Goal: Task Accomplishment & Management: Use online tool/utility

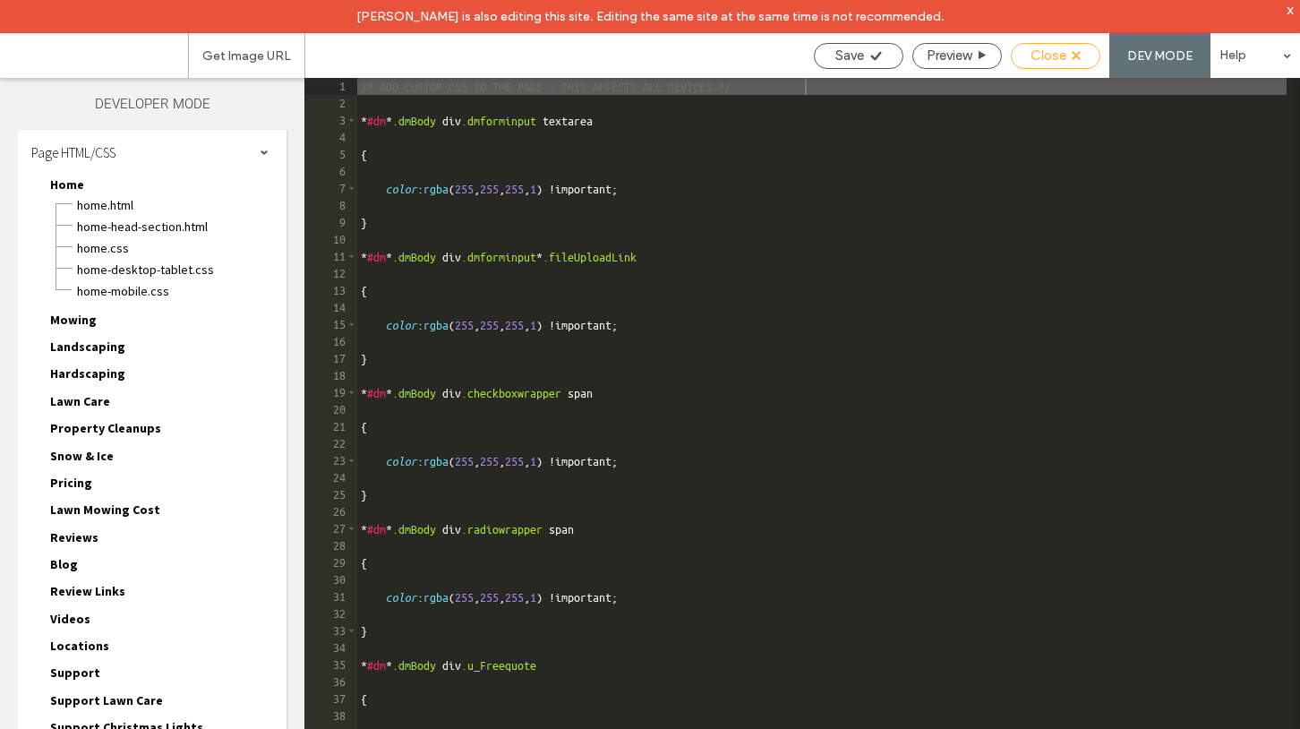
click at [1078, 58] on icon at bounding box center [1076, 55] width 9 height 9
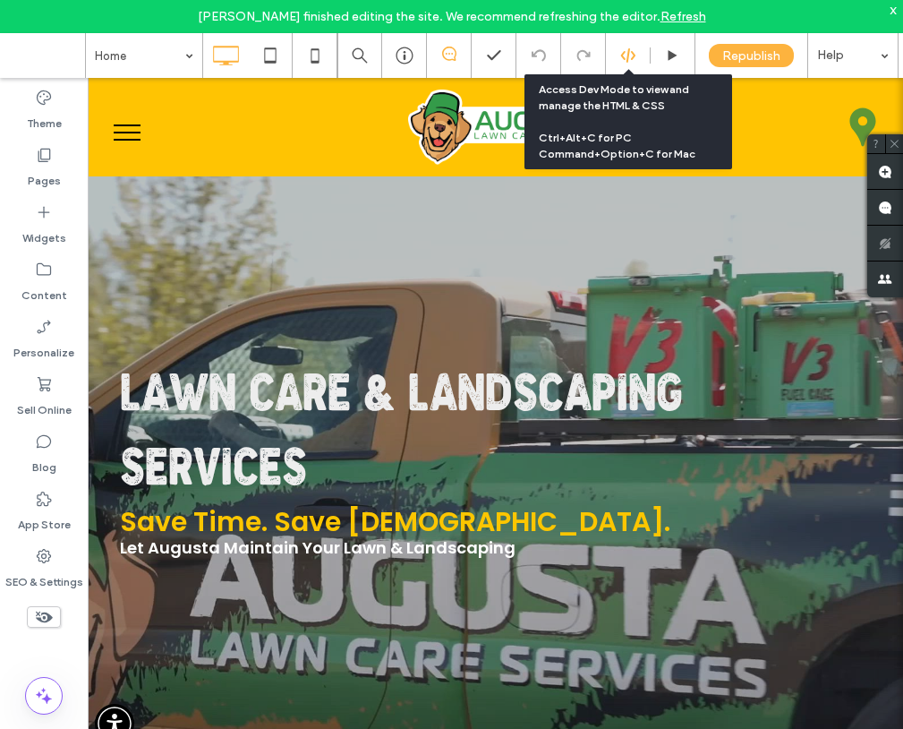
click at [621, 57] on icon at bounding box center [628, 55] width 16 height 16
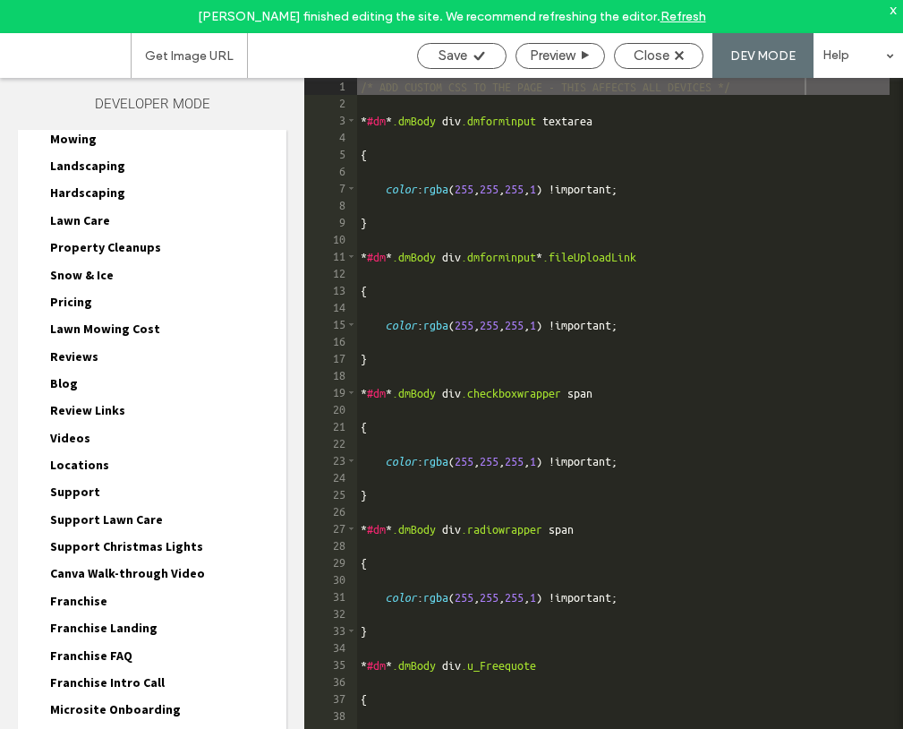
scroll to position [182, 0]
click at [684, 59] on icon at bounding box center [679, 55] width 9 height 9
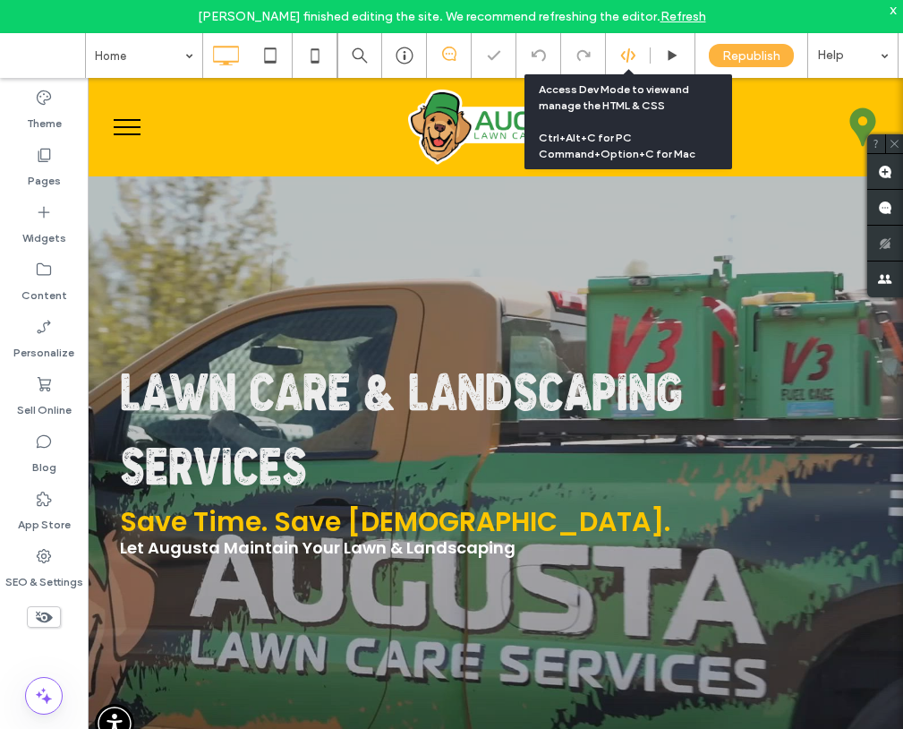
click at [626, 49] on icon at bounding box center [628, 55] width 16 height 16
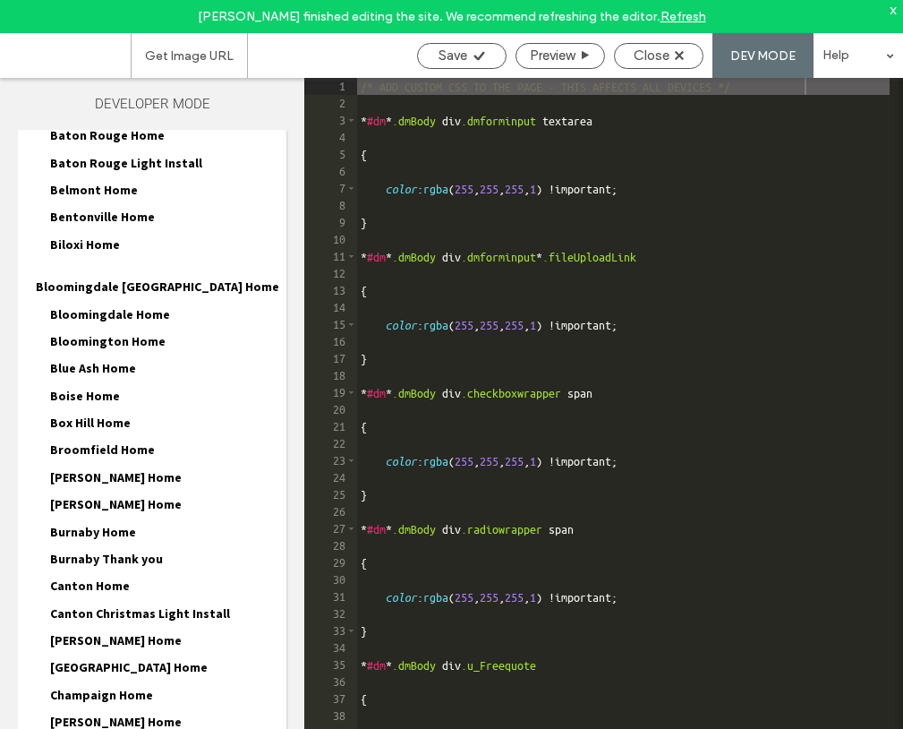
scroll to position [1250, 0]
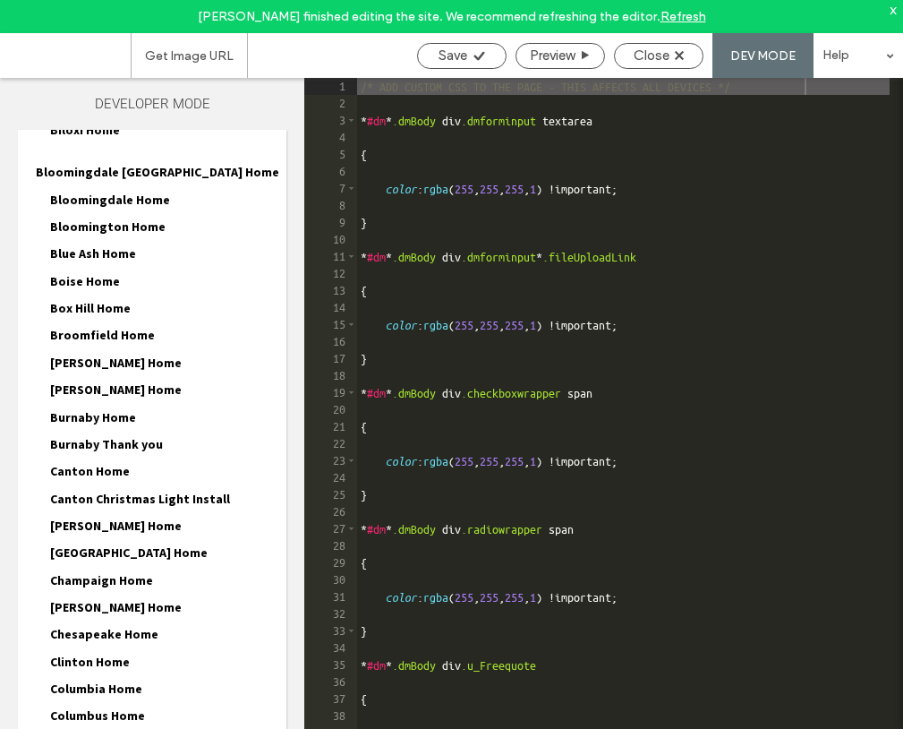
click at [74, 327] on span "Broomfield Home" at bounding box center [102, 335] width 105 height 16
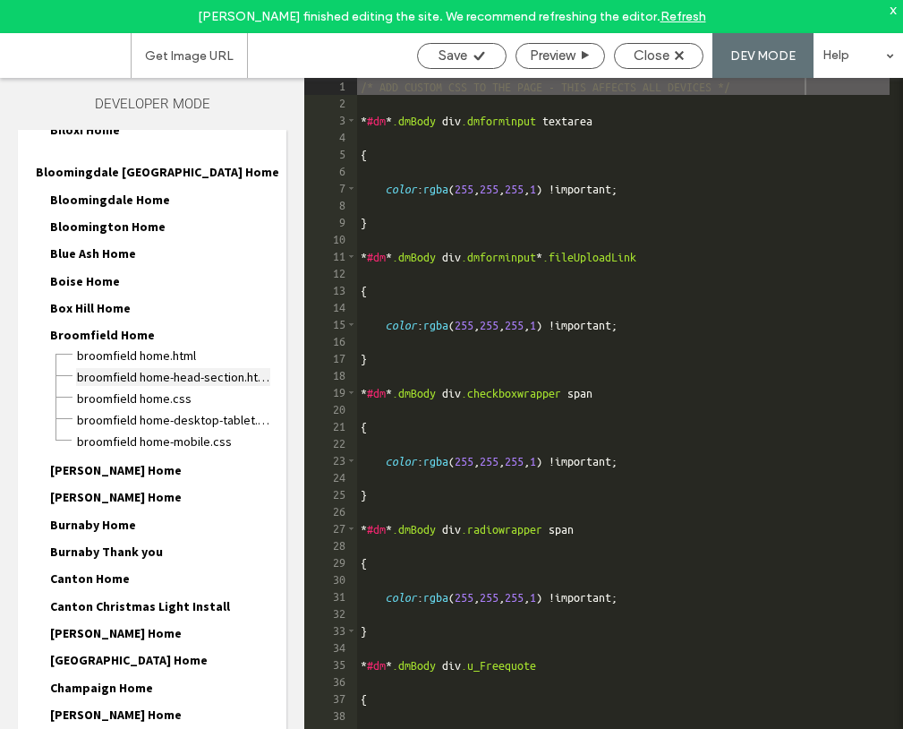
click at [116, 368] on span "Broomfield Home-head-section.html" at bounding box center [173, 377] width 194 height 18
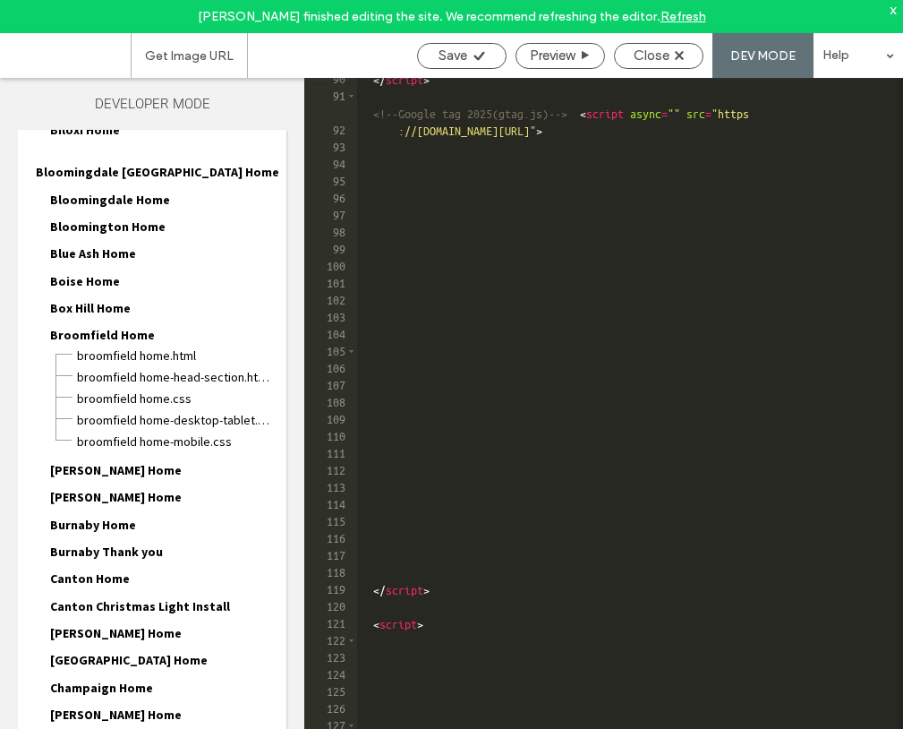
scroll to position [1834, 0]
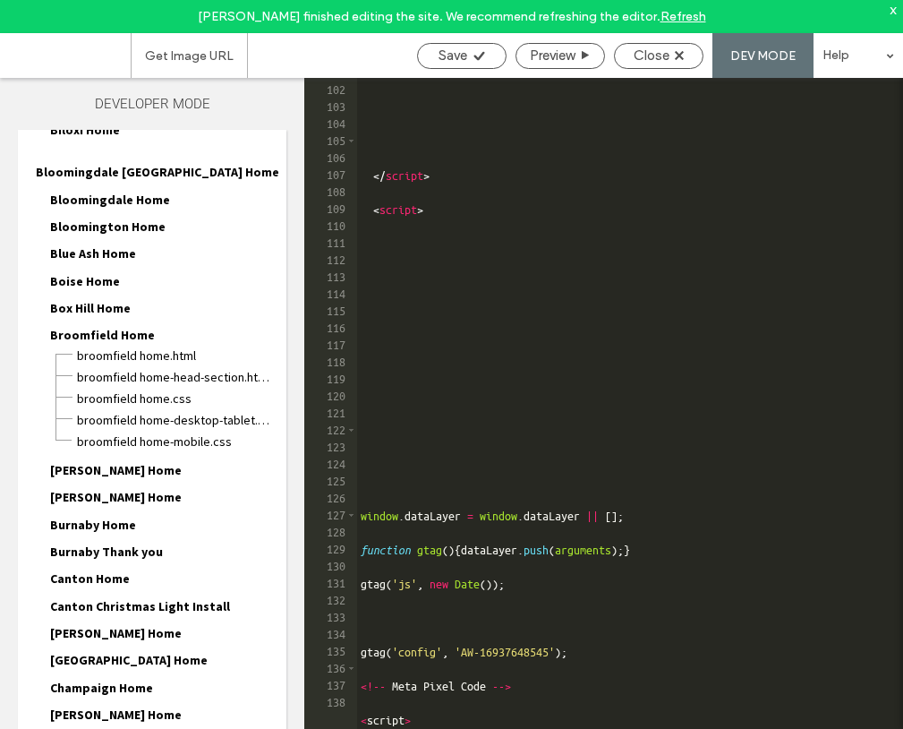
click at [435, 715] on div "</ script > < script > window . dataLayer = window . dataLayer || [ ] ; functio…" at bounding box center [623, 423] width 533 height 718
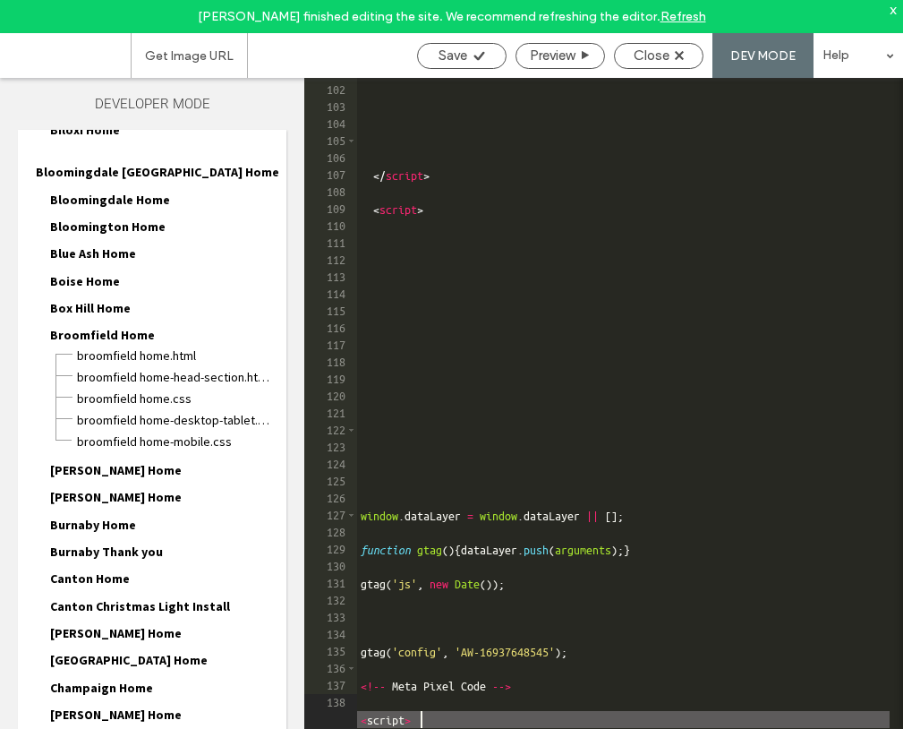
click at [421, 721] on div "</ script > < script > window . dataLayer = window . dataLayer || [ ] ; functio…" at bounding box center [623, 423] width 533 height 718
paste textarea "Cursor at row 138"
type textarea "**********"
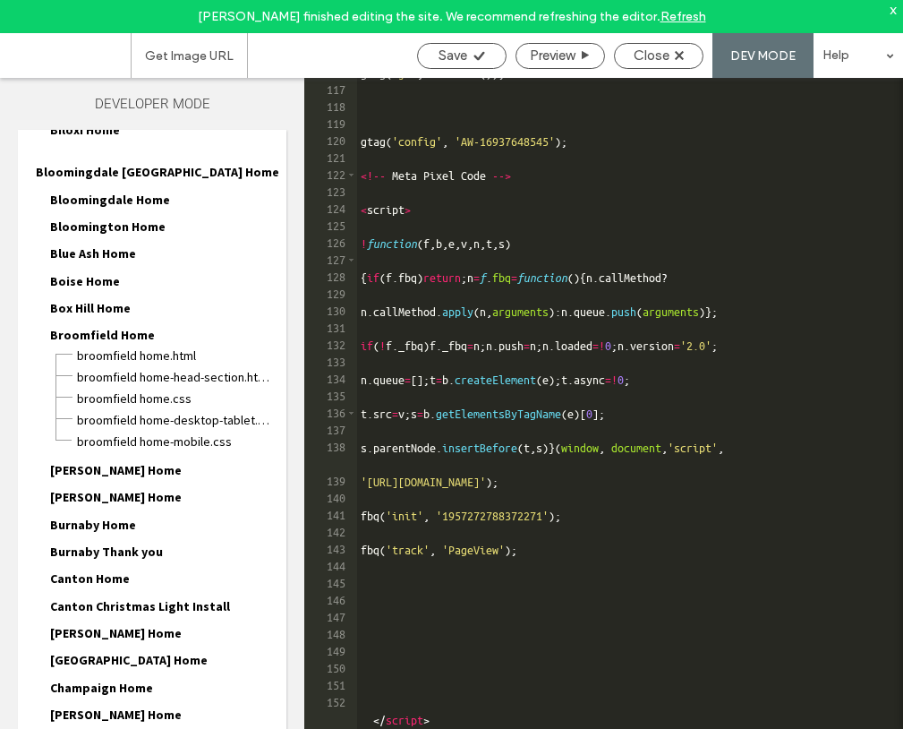
scroll to position [1997, 0]
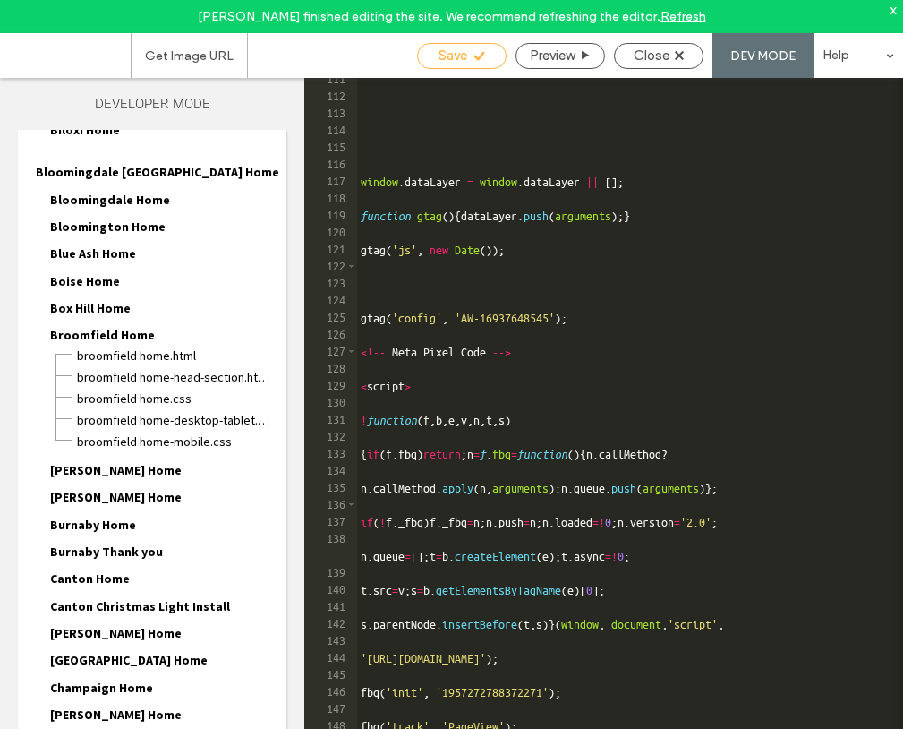
click at [468, 46] on div "Save" at bounding box center [462, 56] width 90 height 26
click at [665, 56] on span "Close" at bounding box center [652, 55] width 36 height 16
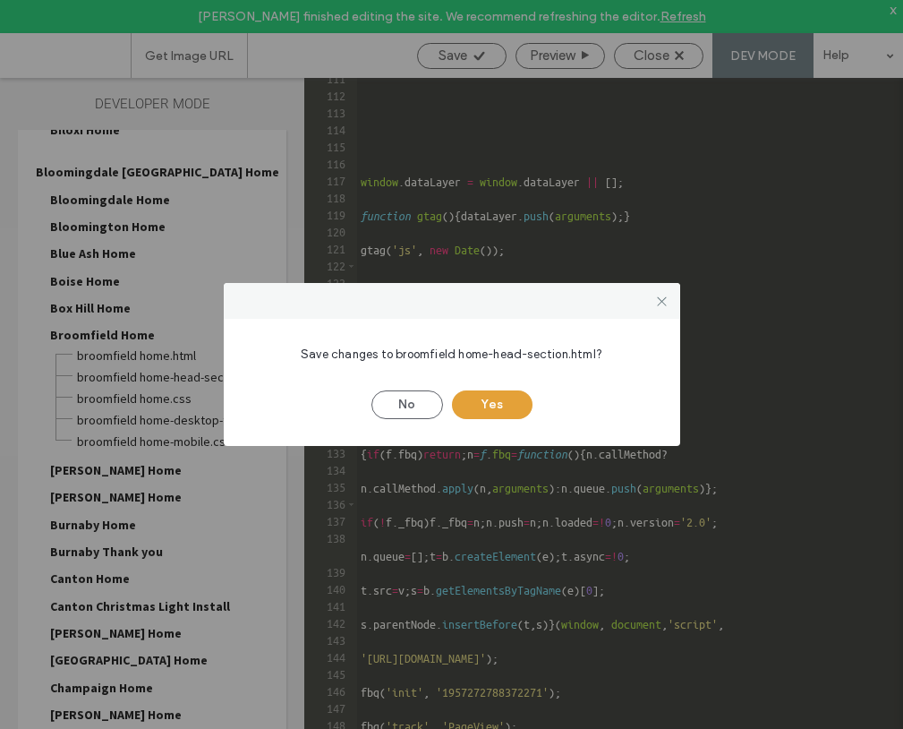
click at [491, 404] on button "Yes" at bounding box center [492, 404] width 81 height 29
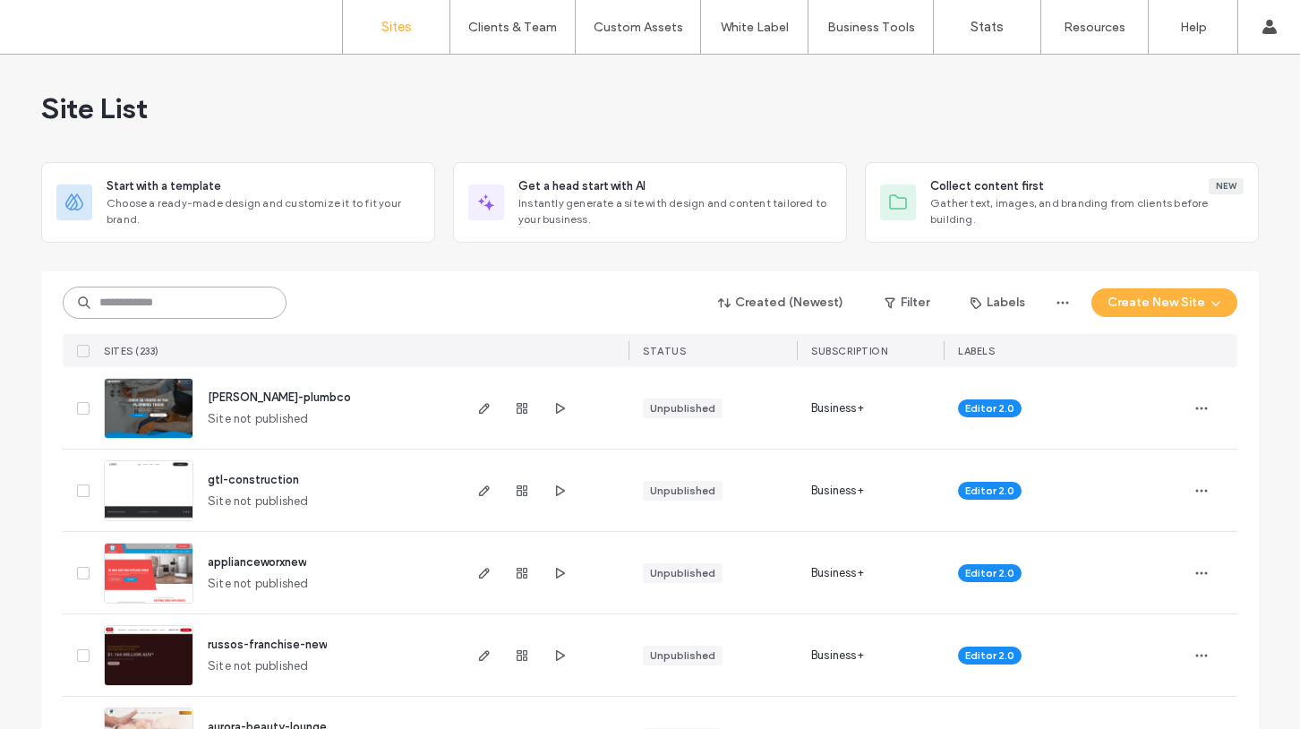
click at [207, 307] on input at bounding box center [175, 303] width 224 height 32
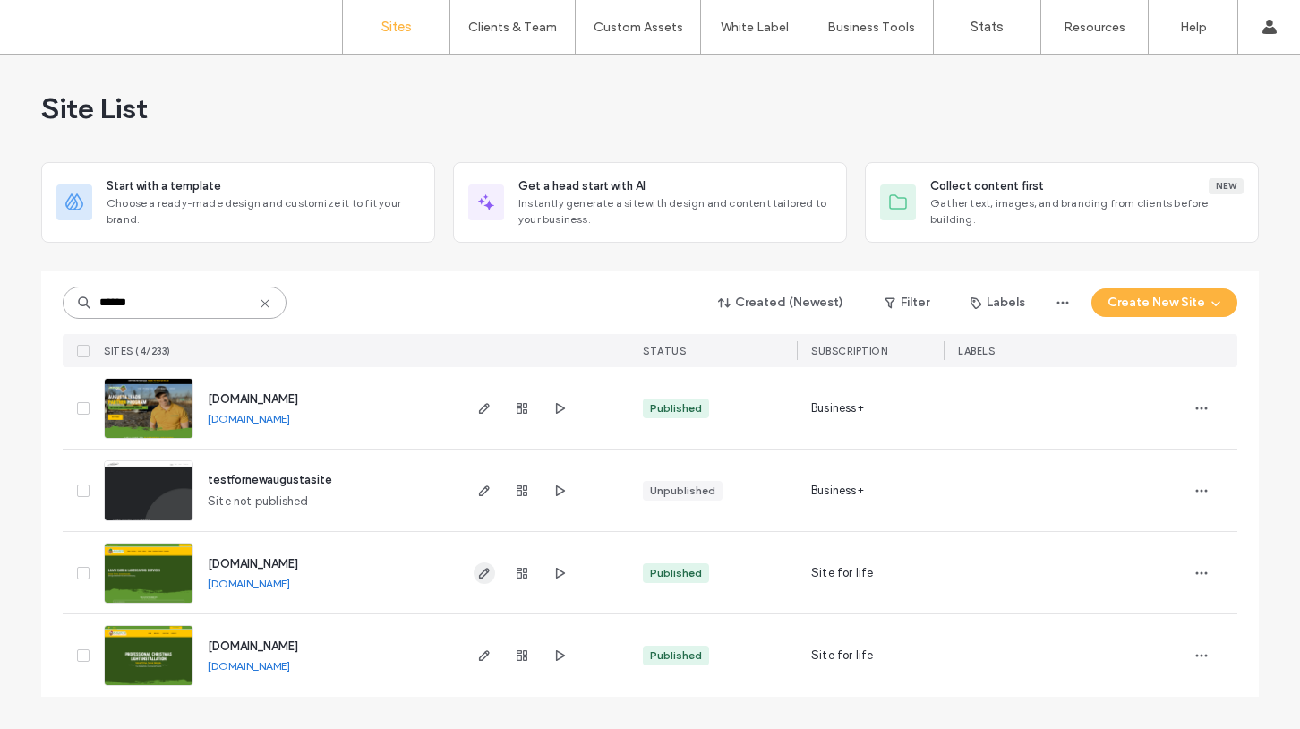
type input "******"
click at [481, 571] on icon "button" at bounding box center [484, 573] width 14 height 14
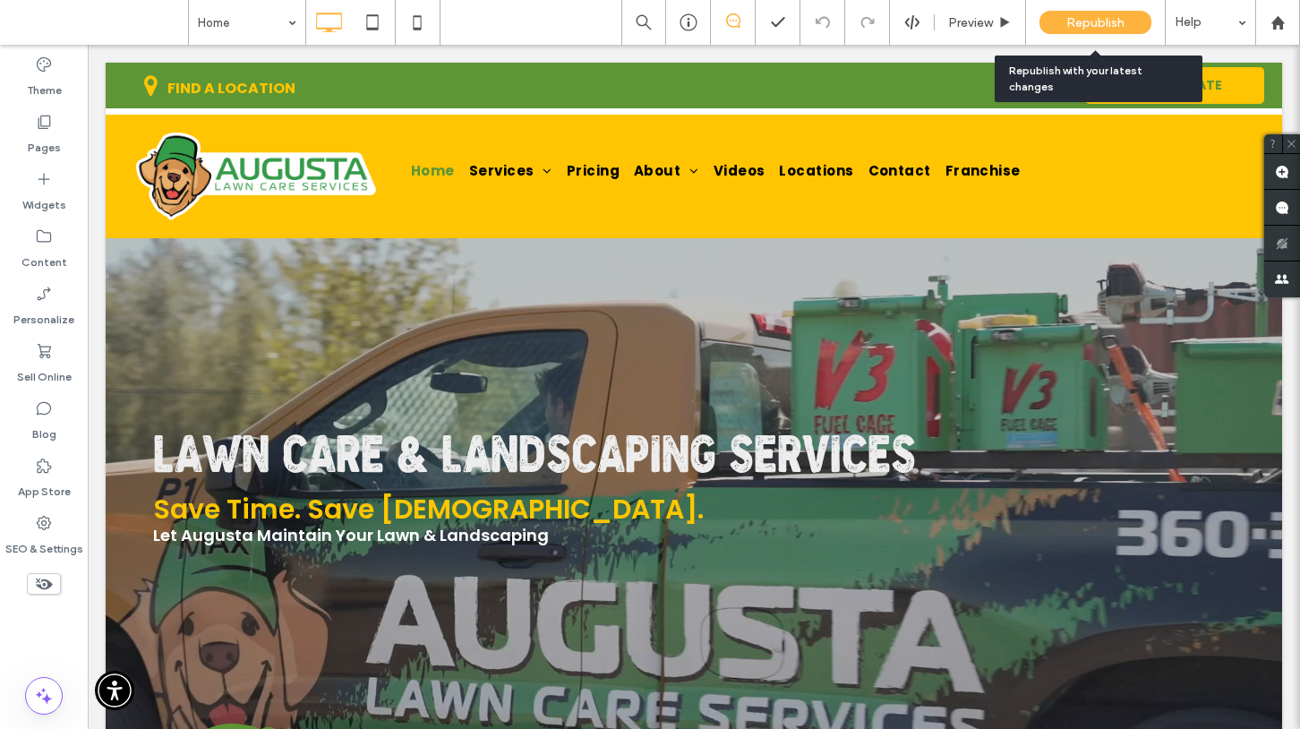
click at [1060, 25] on div "Republish" at bounding box center [1095, 22] width 112 height 23
